Goal: Task Accomplishment & Management: Manage account settings

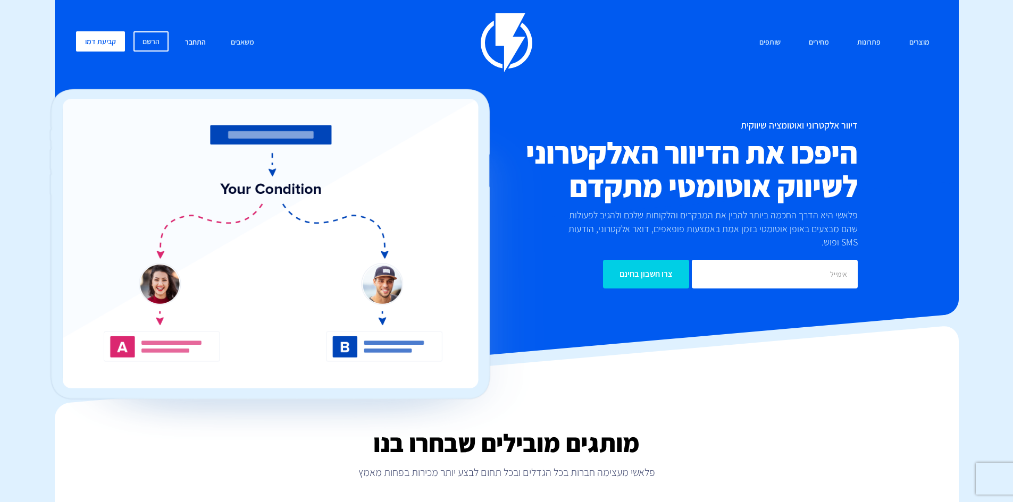
drag, startPoint x: 0, startPoint y: 0, endPoint x: 196, endPoint y: 41, distance: 200.5
click at [196, 41] on link "התחבר" at bounding box center [195, 42] width 37 height 23
click at [197, 45] on link "התחבר" at bounding box center [195, 42] width 37 height 23
click at [204, 39] on link "התחבר" at bounding box center [195, 42] width 37 height 23
